Goal: Information Seeking & Learning: Check status

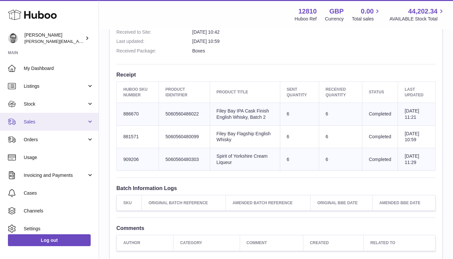
click at [34, 124] on span "Sales" at bounding box center [55, 122] width 63 height 6
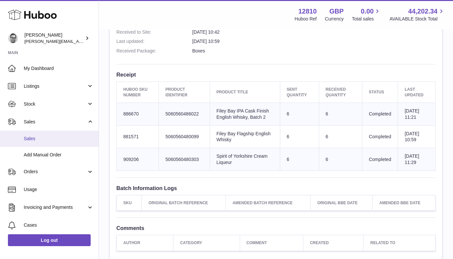
click at [34, 139] on span "Sales" at bounding box center [59, 138] width 70 height 6
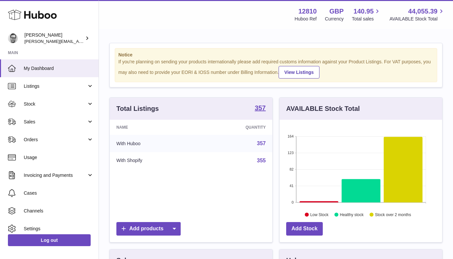
scroll to position [103, 162]
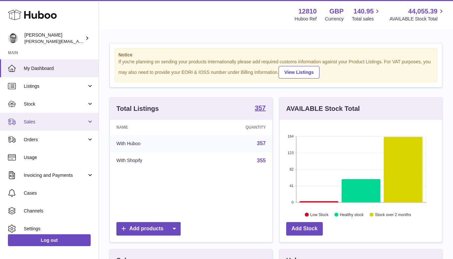
click at [31, 121] on span "Sales" at bounding box center [55, 122] width 63 height 6
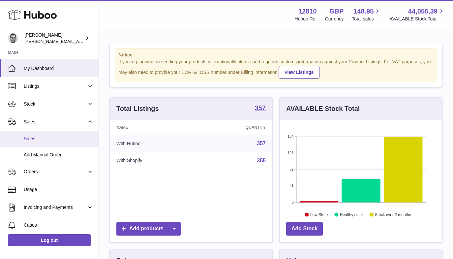
click at [33, 137] on span "Sales" at bounding box center [59, 138] width 70 height 6
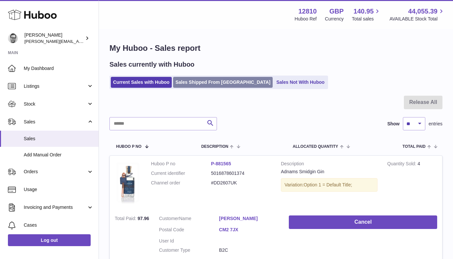
click at [210, 81] on link "Sales Shipped From [GEOGRAPHIC_DATA]" at bounding box center [222, 82] width 99 height 11
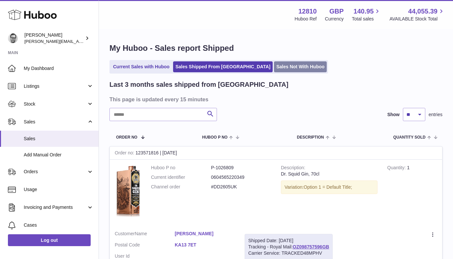
click at [274, 65] on link "Sales Not With Huboo" at bounding box center [300, 66] width 53 height 11
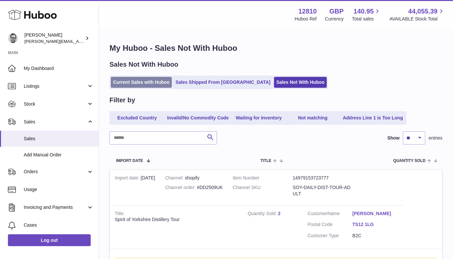
click at [139, 84] on link "Current Sales with Huboo" at bounding box center [141, 82] width 61 height 11
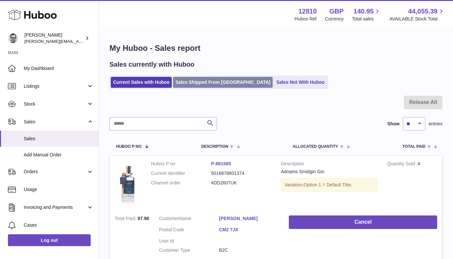
click at [204, 83] on link "Sales Shipped From [GEOGRAPHIC_DATA]" at bounding box center [222, 82] width 99 height 11
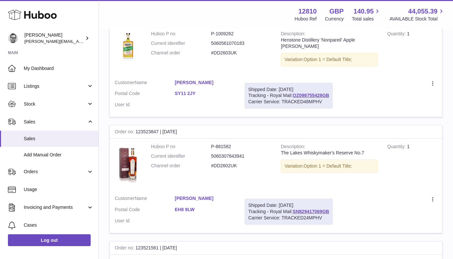
scroll to position [373, 0]
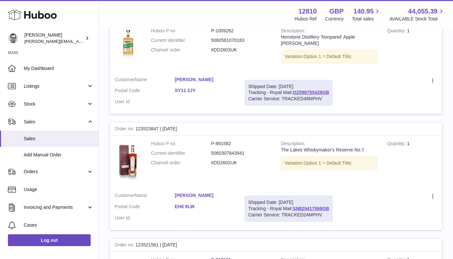
click at [190, 192] on link "[PERSON_NAME]" at bounding box center [205, 195] width 60 height 6
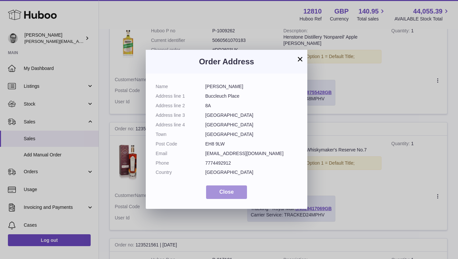
click at [229, 194] on span "Close" at bounding box center [226, 192] width 14 height 6
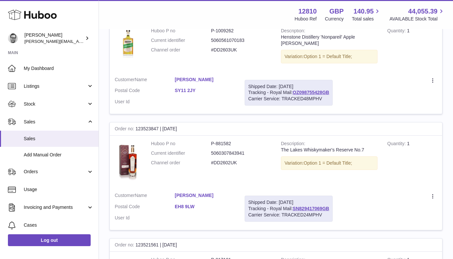
scroll to position [375, 0]
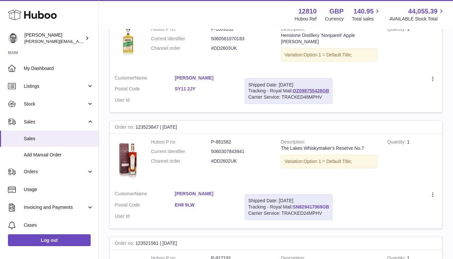
click at [313, 204] on link "SN829417069GB" at bounding box center [311, 206] width 37 height 5
